Goal: Information Seeking & Learning: Check status

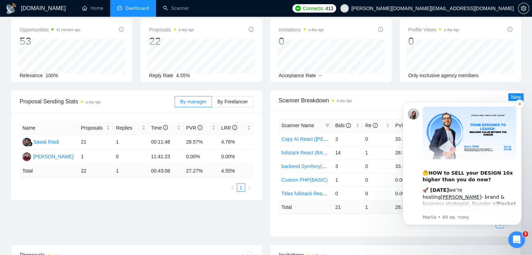
scroll to position [35, 0]
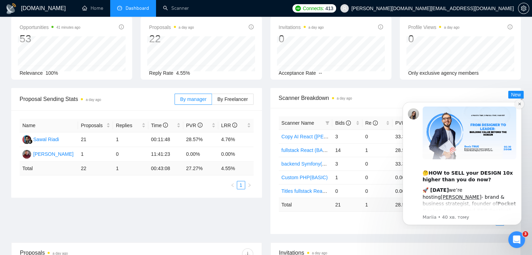
click at [521, 103] on icon "Dismiss notification" at bounding box center [520, 104] width 4 height 4
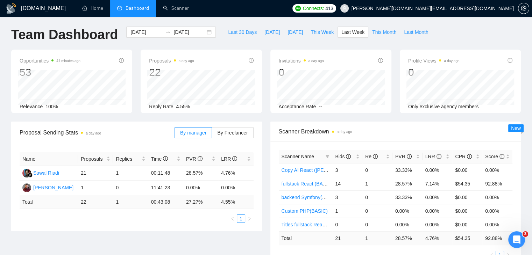
scroll to position [0, 0]
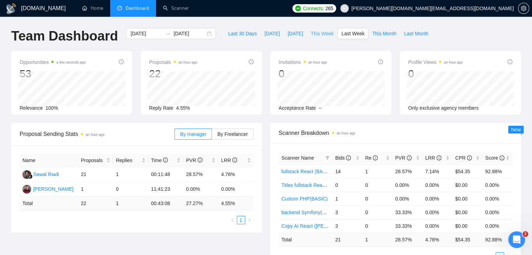
click at [313, 34] on span "This Week" at bounding box center [322, 34] width 23 height 8
type input "2025-09-29"
type input "2025-10-05"
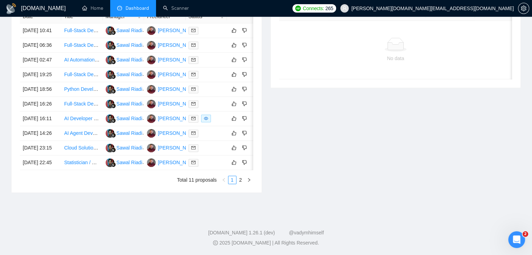
scroll to position [315, 0]
click at [241, 184] on link "2" at bounding box center [241, 180] width 8 height 8
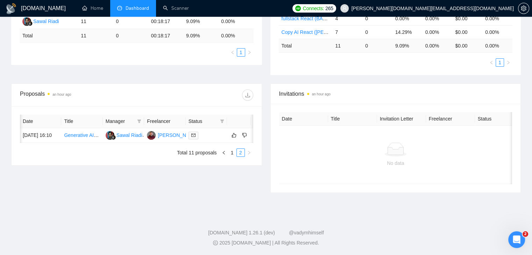
scroll to position [0, 7]
